Goal: Information Seeking & Learning: Check status

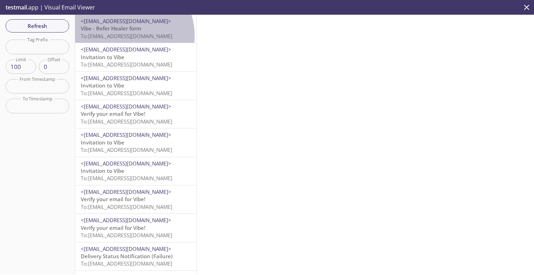
click at [118, 36] on span "To: vibe.referred@inbox.testmail.app" at bounding box center [127, 35] width 92 height 7
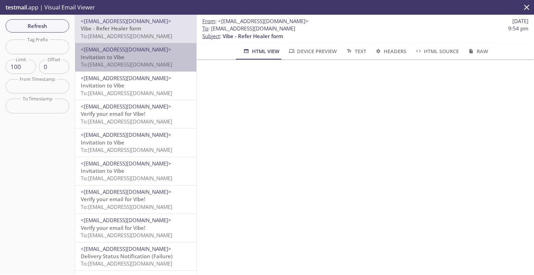
click at [144, 63] on span "To: vibe.cspoh1@inbox.testmail.app" at bounding box center [127, 64] width 92 height 7
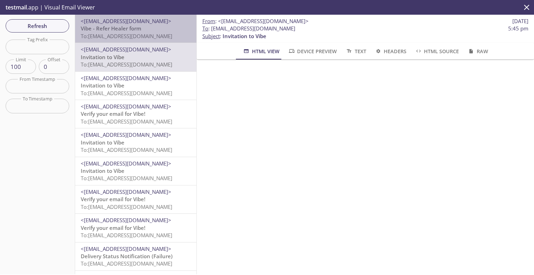
click at [137, 31] on span "Vibe - Refer Healer form" at bounding box center [111, 28] width 60 height 7
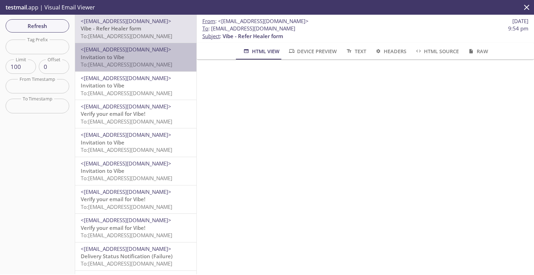
click at [148, 58] on p "Invitation to Vibe To: vibe.cspoh1@inbox.testmail.app" at bounding box center [136, 60] width 110 height 15
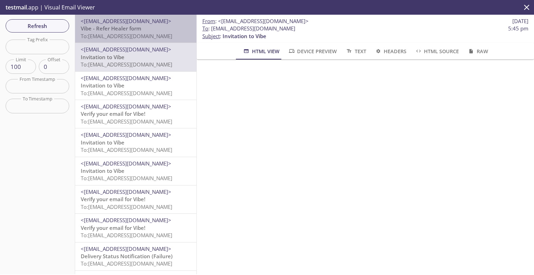
click at [146, 35] on span "To: vibe.referred@inbox.testmail.app" at bounding box center [127, 35] width 92 height 7
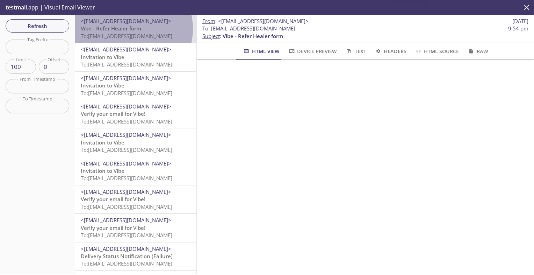
click at [125, 29] on span "Vibe - Refer Healer form" at bounding box center [111, 28] width 60 height 7
